Goal: Transaction & Acquisition: Purchase product/service

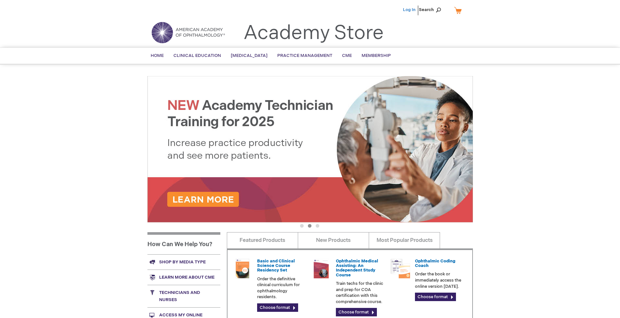
click at [410, 10] on link "Log In" at bounding box center [409, 9] width 13 height 5
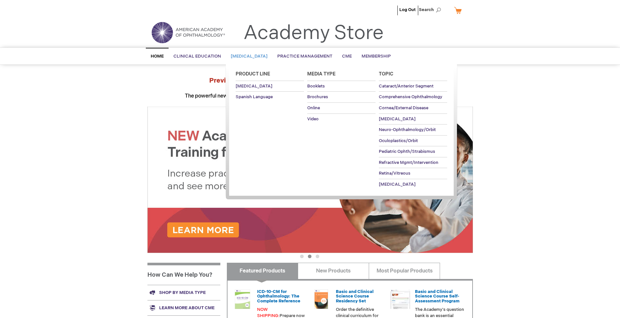
click at [251, 56] on span "[MEDICAL_DATA]" at bounding box center [249, 56] width 37 height 5
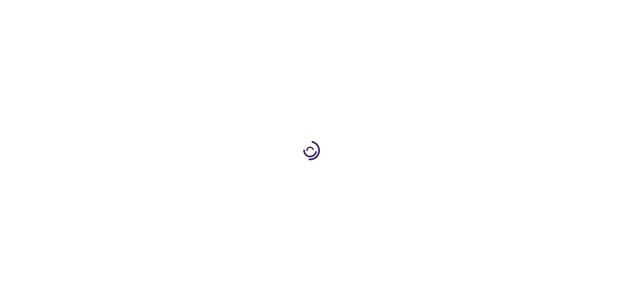
click at [410, 176] on span "Add to Cart" at bounding box center [407, 176] width 27 height 6
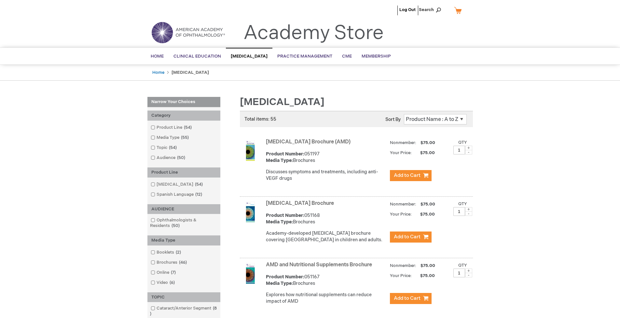
click at [320, 268] on link "AMD and Nutritional Supplements Brochure" at bounding box center [319, 265] width 106 height 6
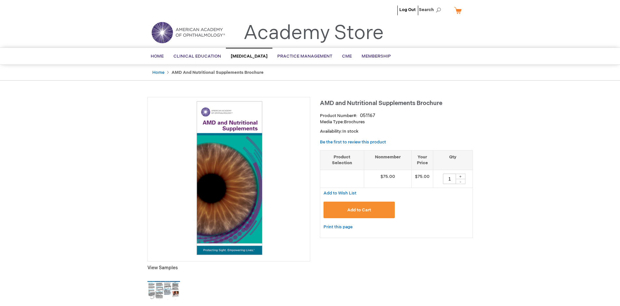
type input "1"
click at [460, 10] on link "My Cart" at bounding box center [461, 10] width 16 height 11
